Goal: Find specific page/section

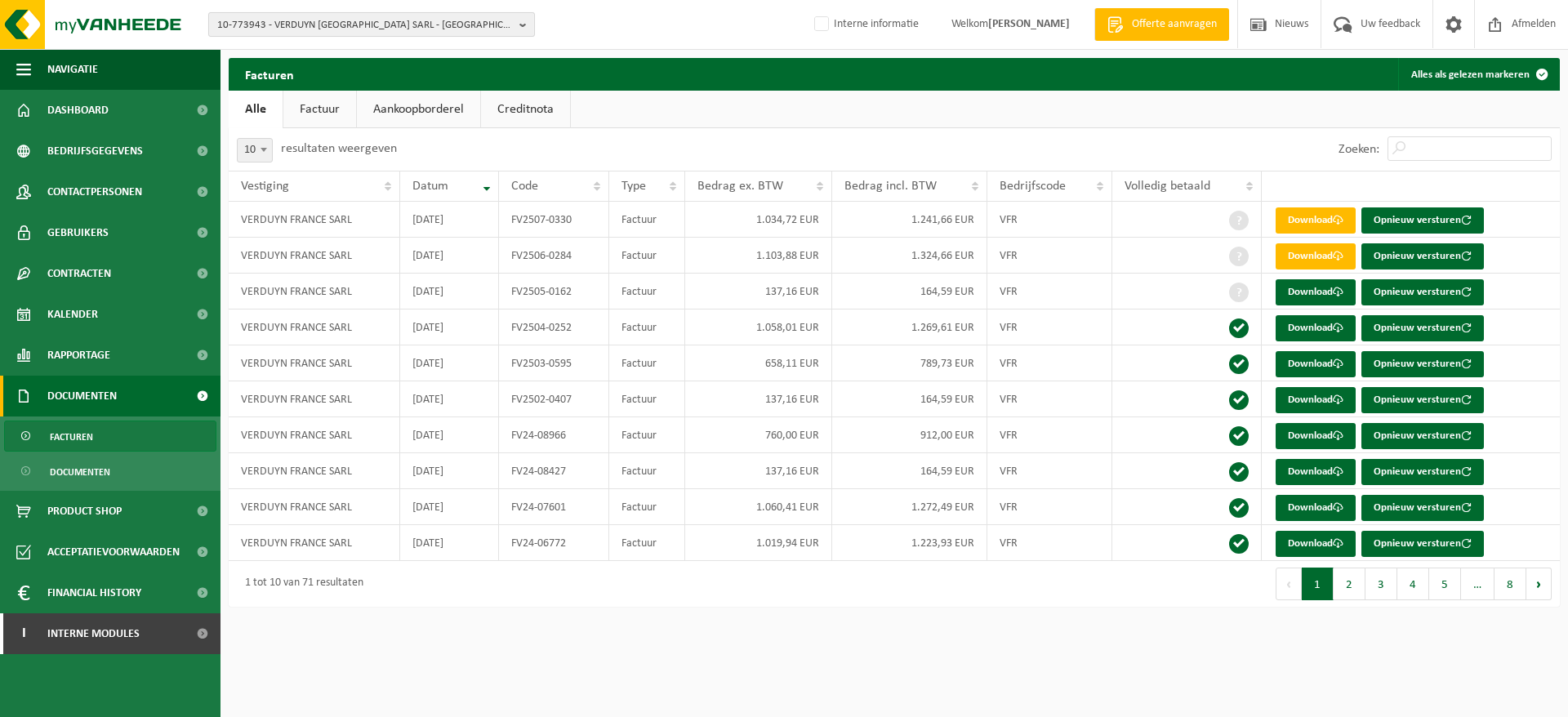
click at [293, 29] on span "10-773943 - VERDUYN FRANCE SARL - WANCOURT" at bounding box center [365, 25] width 295 height 24
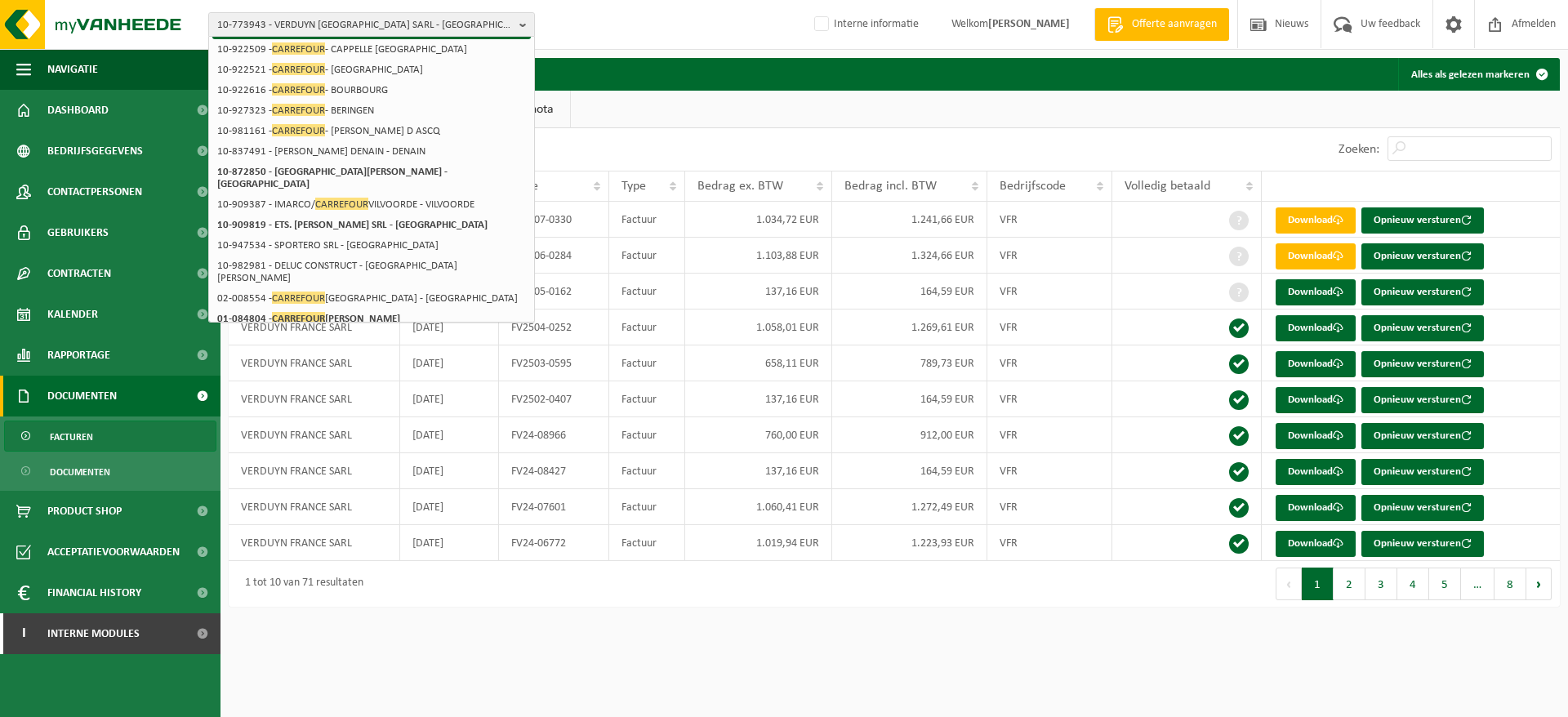
scroll to position [249, 0]
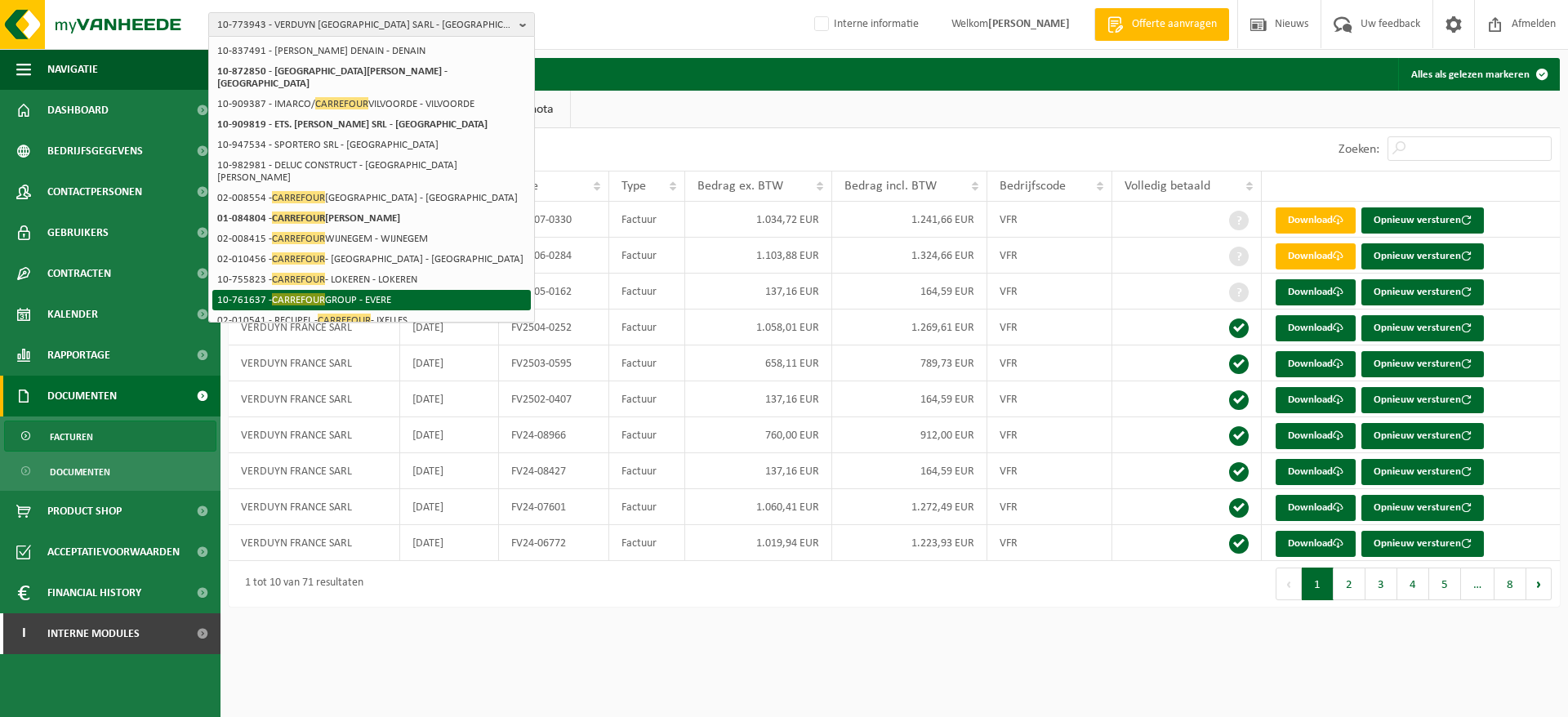
type input "carrefour"
click at [374, 290] on li "10-761637 - CARREFOUR GROUP - EVERE" at bounding box center [371, 300] width 318 height 20
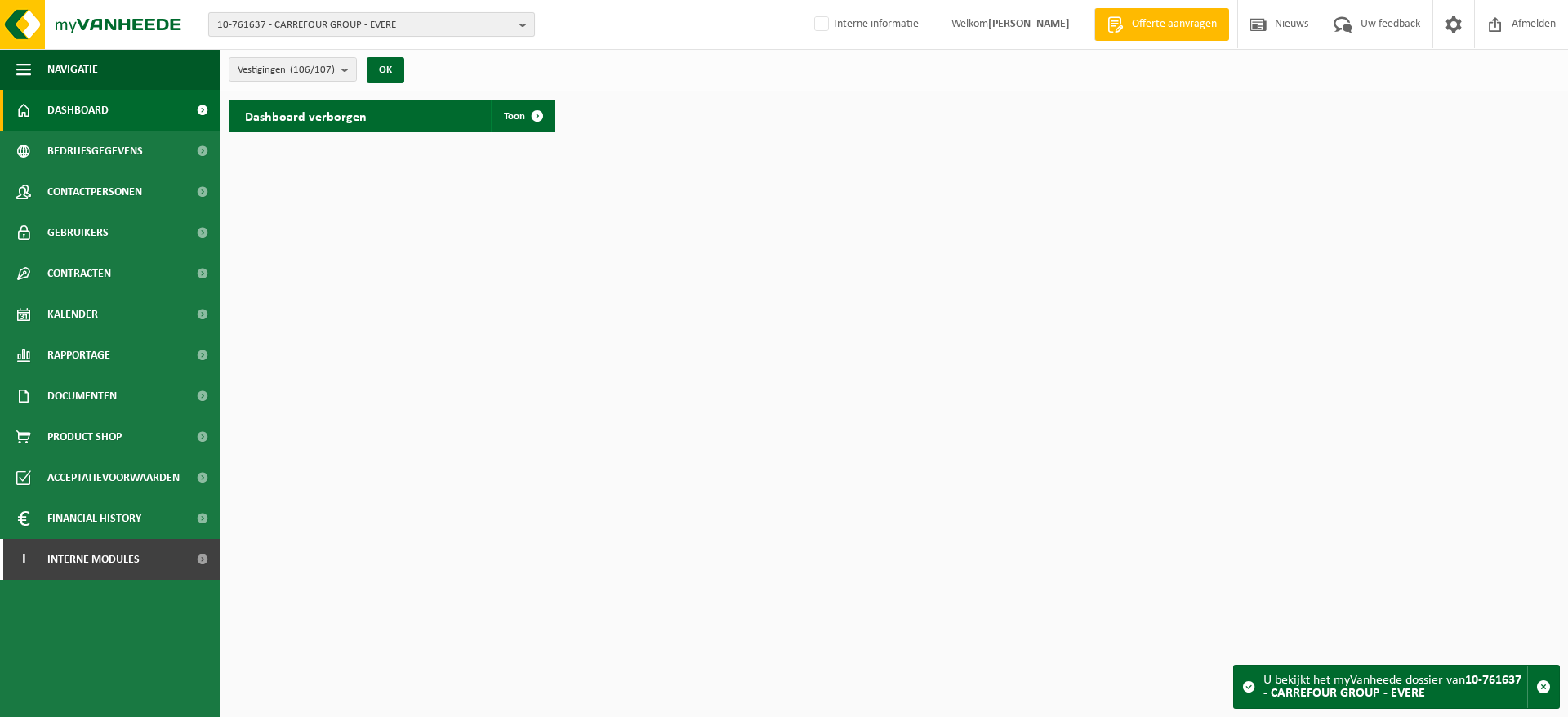
click at [325, 30] on span "10-761637 - CARREFOUR GROUP - EVERE" at bounding box center [365, 25] width 295 height 24
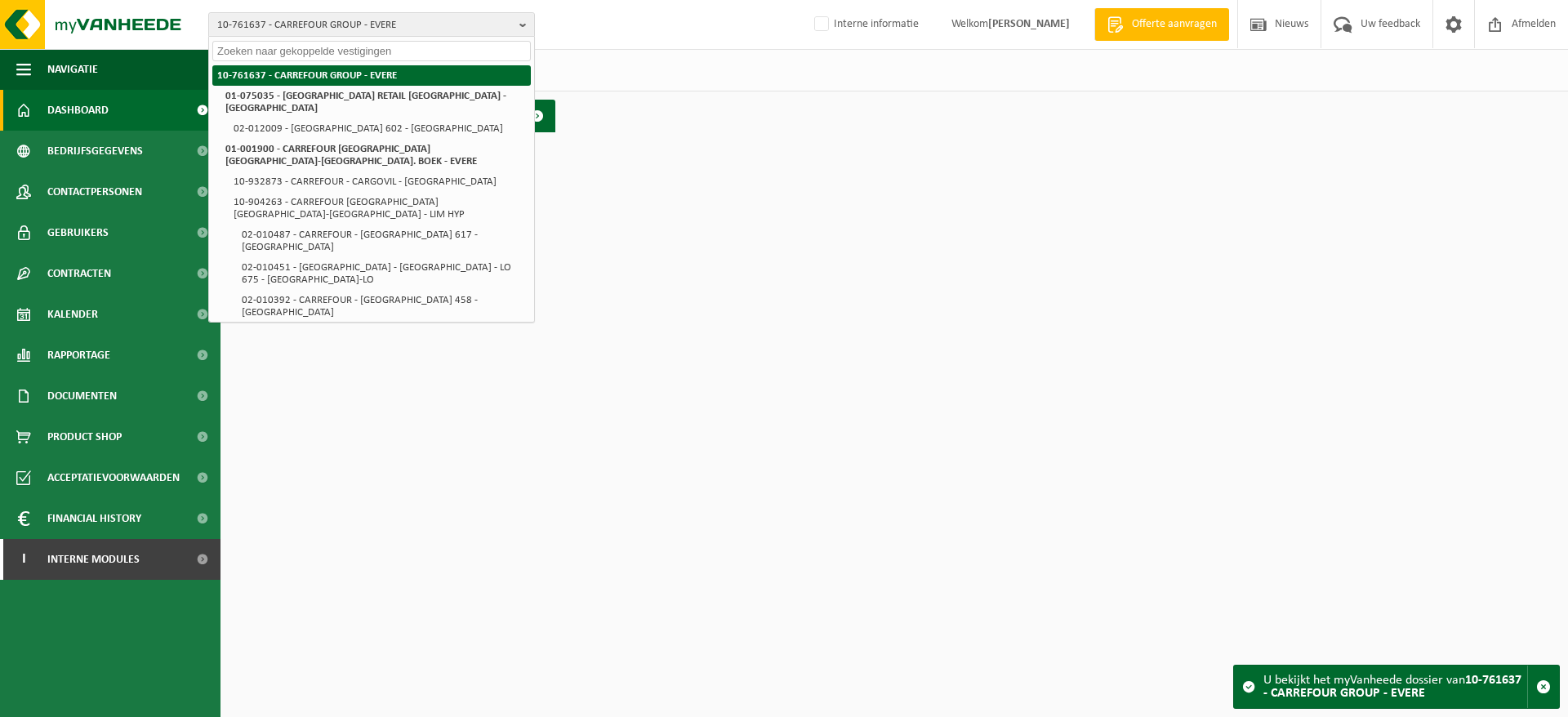
click at [332, 70] on li "10-761637 - CARREFOUR GROUP - EVERE" at bounding box center [371, 76] width 318 height 20
click at [296, 80] on li "10-761637 - CARREFOUR GROUP - EVERE" at bounding box center [371, 76] width 318 height 20
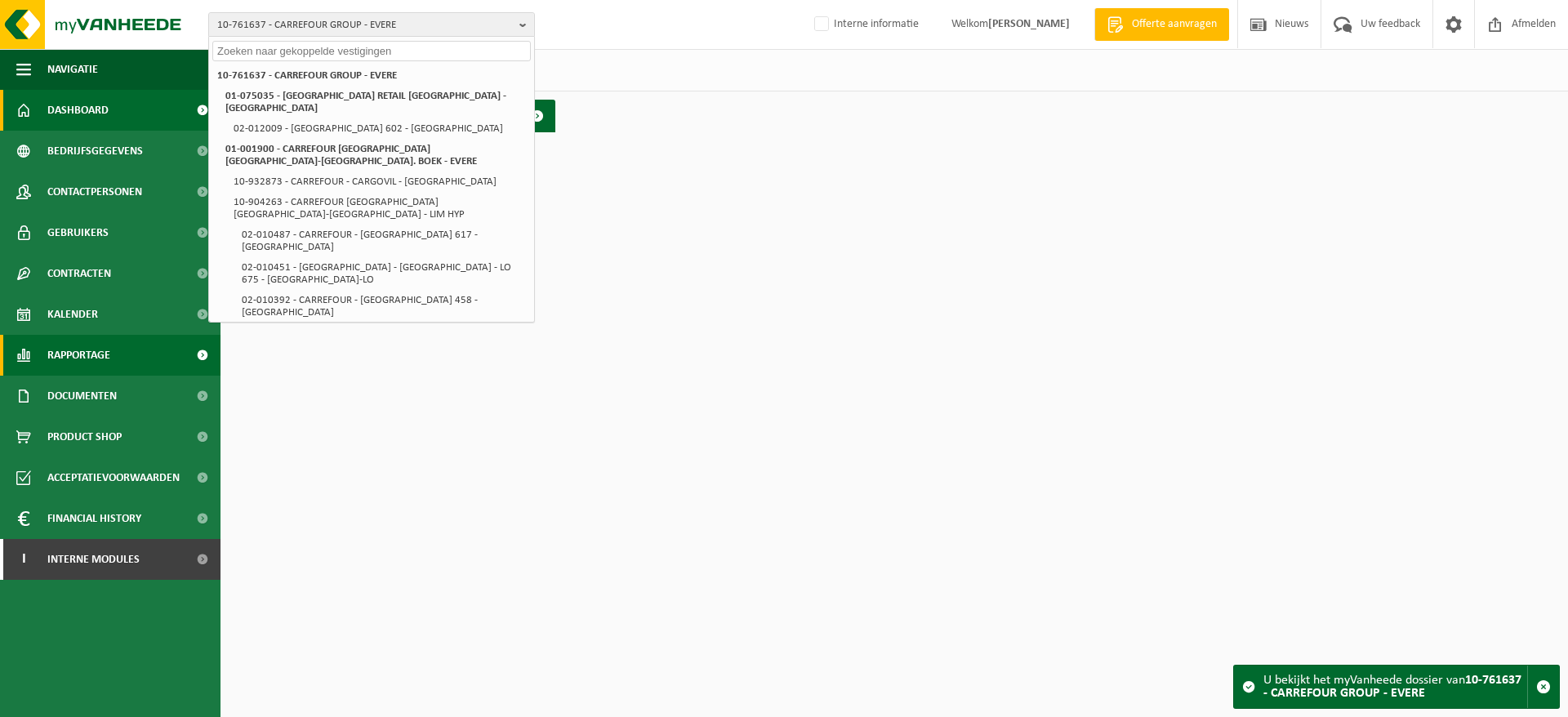
click at [83, 347] on span "Rapportage" at bounding box center [78, 355] width 63 height 41
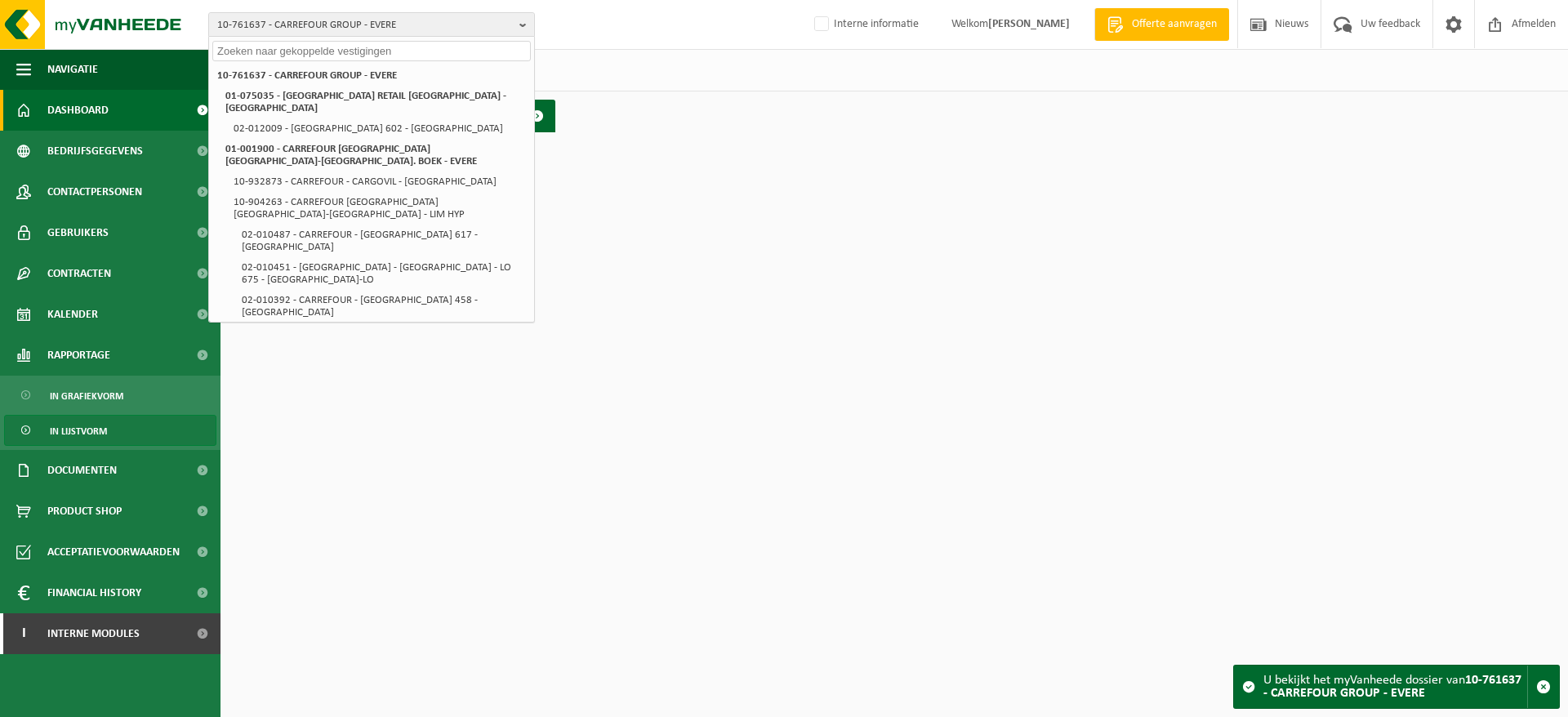
click at [104, 420] on span "In lijstvorm" at bounding box center [78, 431] width 57 height 31
